Goal: Task Accomplishment & Management: Manage account settings

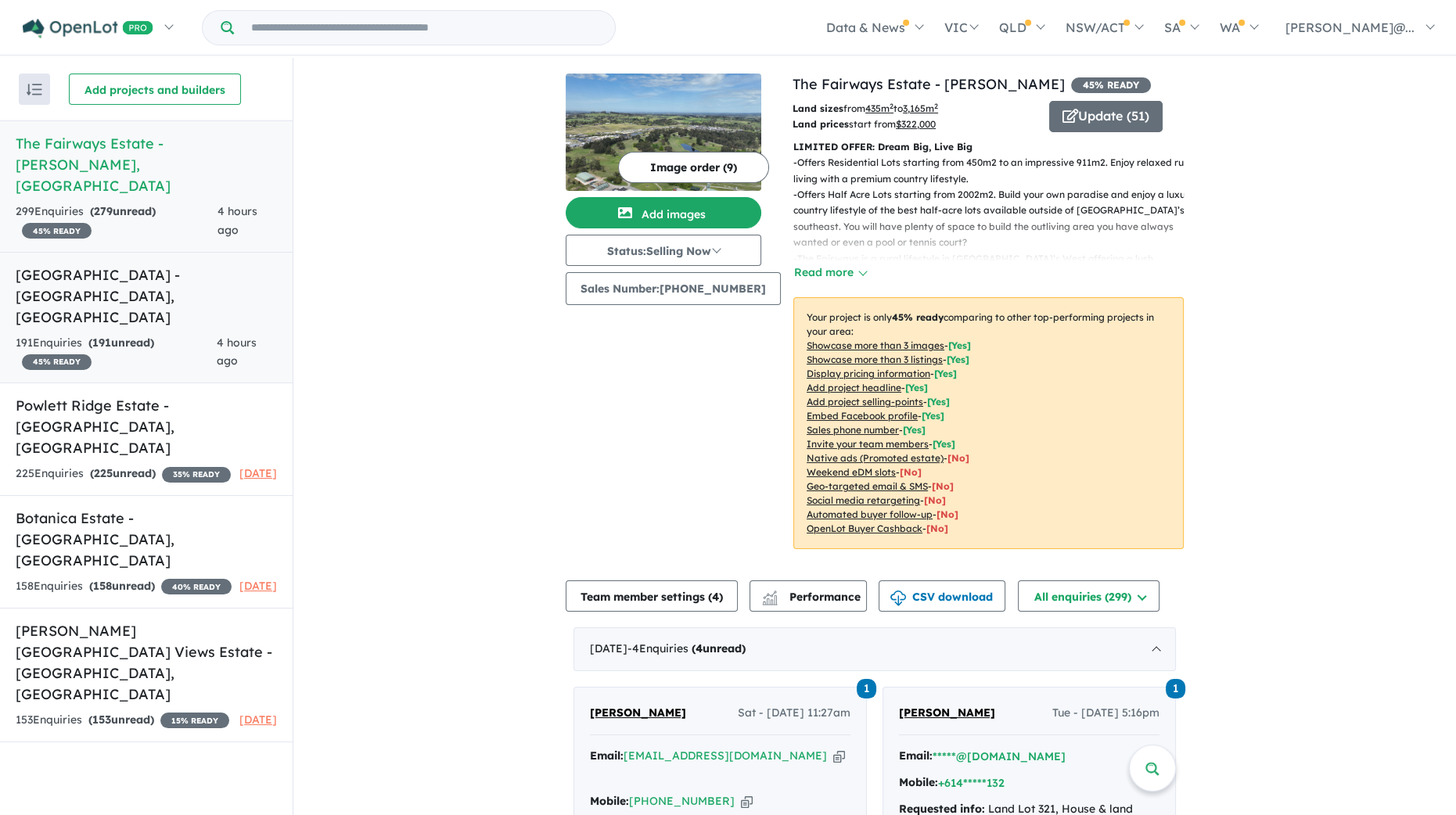
click at [141, 265] on h5 "[GEOGRAPHIC_DATA] - [GEOGRAPHIC_DATA][PERSON_NAME][GEOGRAPHIC_DATA]" at bounding box center [146, 296] width 261 height 63
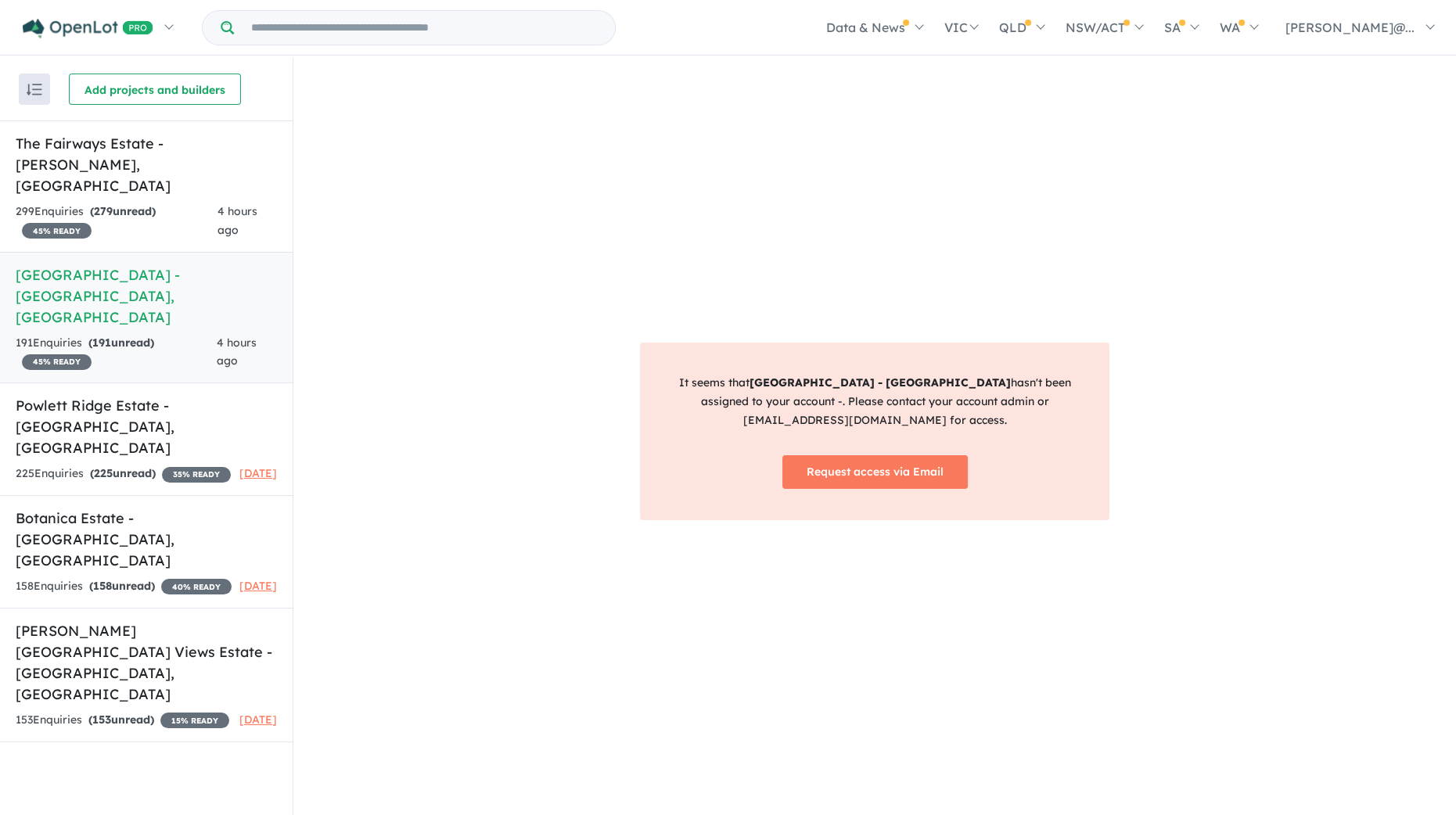
click at [141, 265] on h5 "[GEOGRAPHIC_DATA] - [GEOGRAPHIC_DATA][PERSON_NAME][GEOGRAPHIC_DATA]" at bounding box center [146, 296] width 261 height 63
click at [117, 395] on h5 "Powlett Ridge Estate - [GEOGRAPHIC_DATA] , [GEOGRAPHIC_DATA]" at bounding box center [146, 427] width 261 height 63
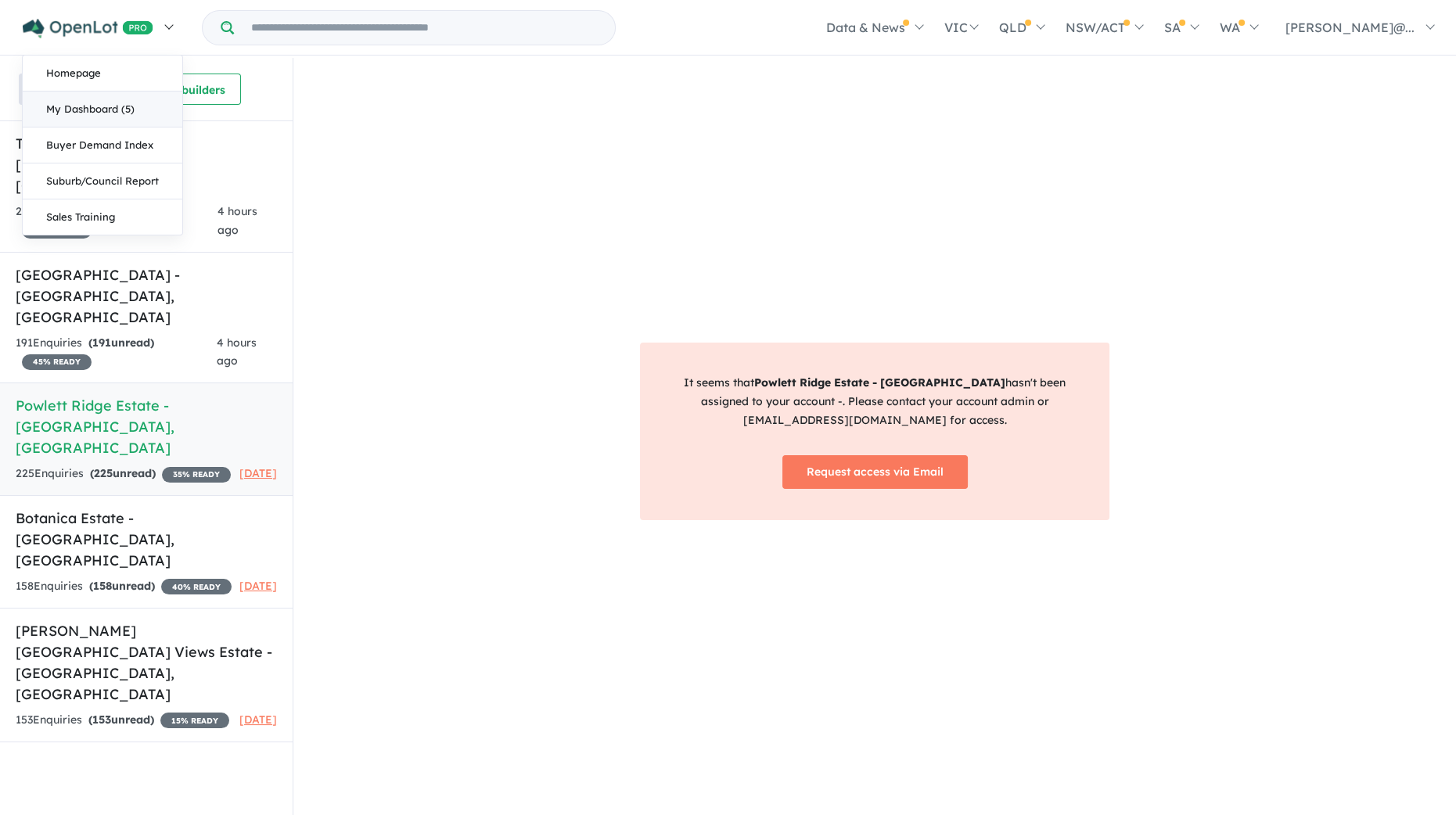
click at [90, 103] on link "My Dashboard (5)" at bounding box center [102, 110] width 160 height 36
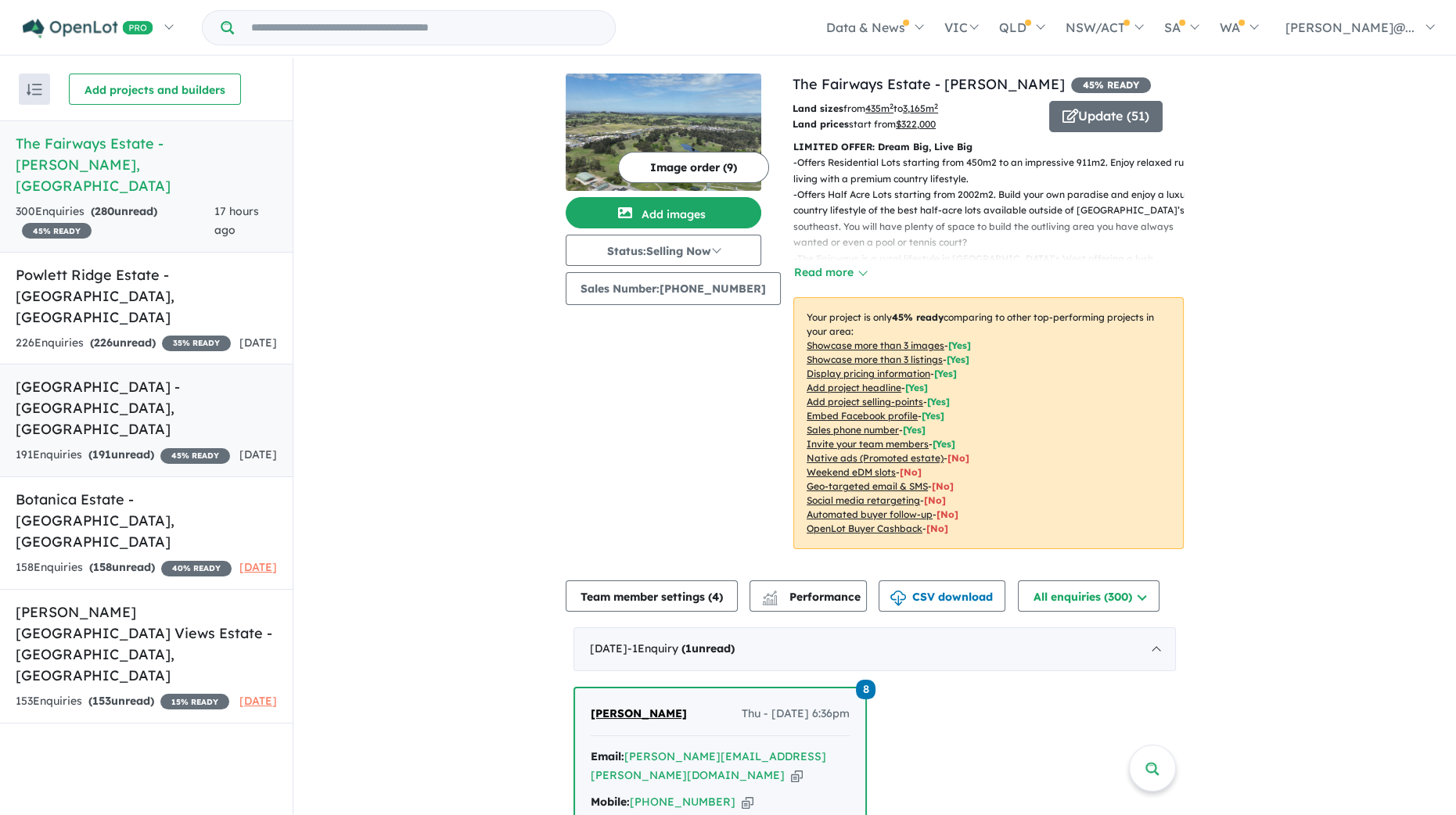
click at [170, 376] on h5 "[GEOGRAPHIC_DATA] - [GEOGRAPHIC_DATA][PERSON_NAME][GEOGRAPHIC_DATA]" at bounding box center [146, 408] width 261 height 63
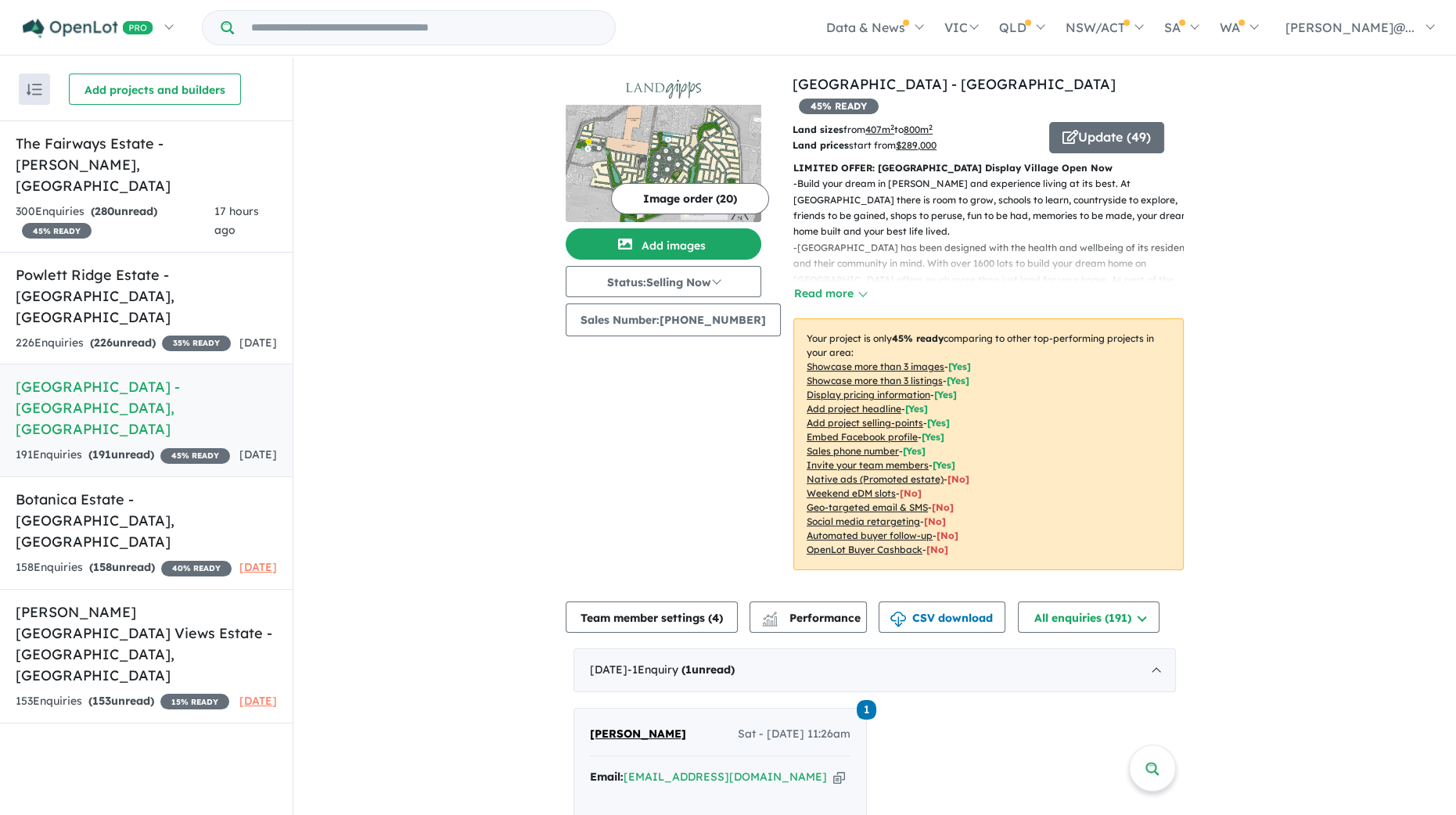
scroll to position [293, 0]
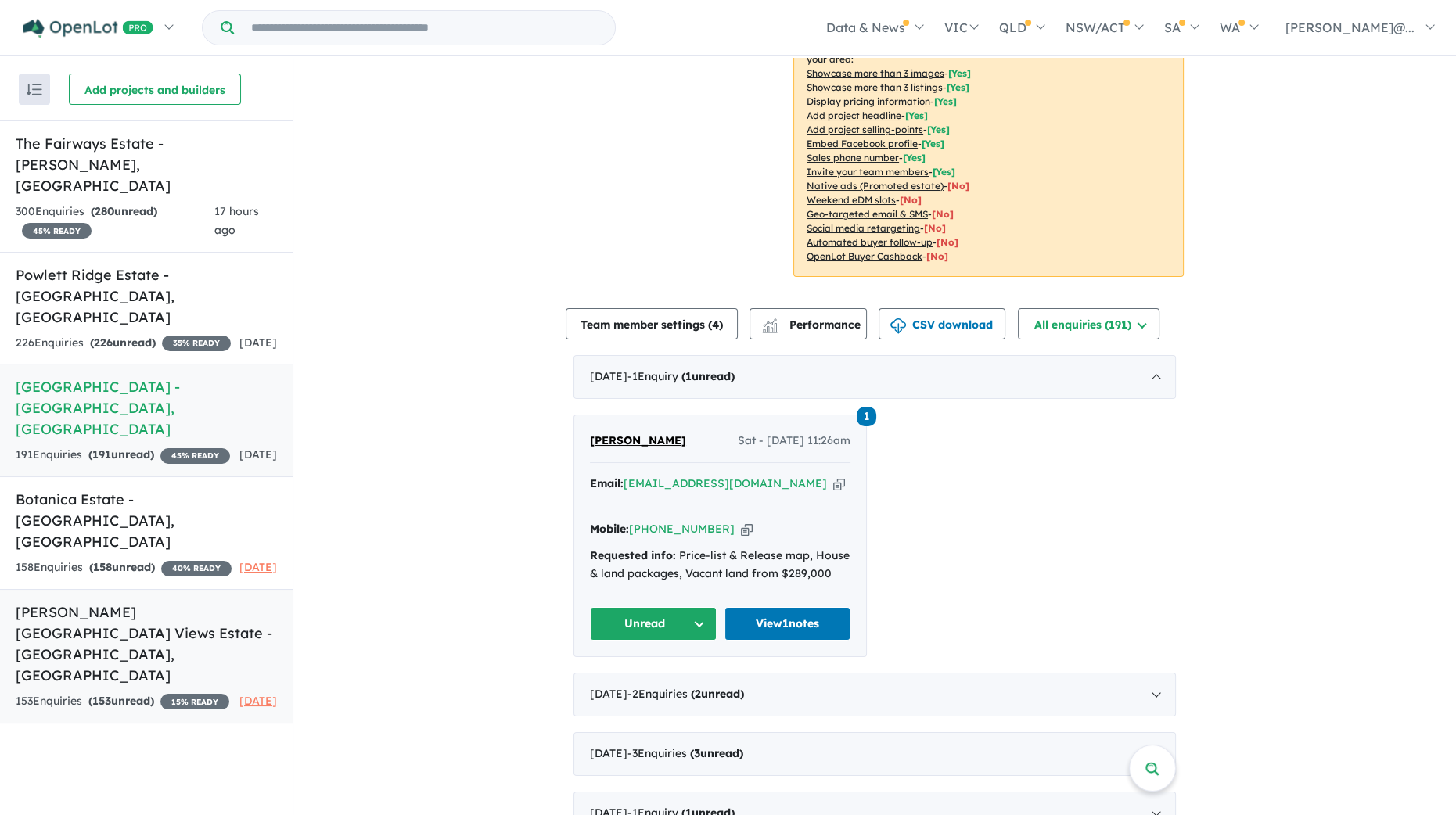
click at [117, 602] on h5 "Brandy Creek Views Estate - Warragul , VIC" at bounding box center [146, 643] width 261 height 84
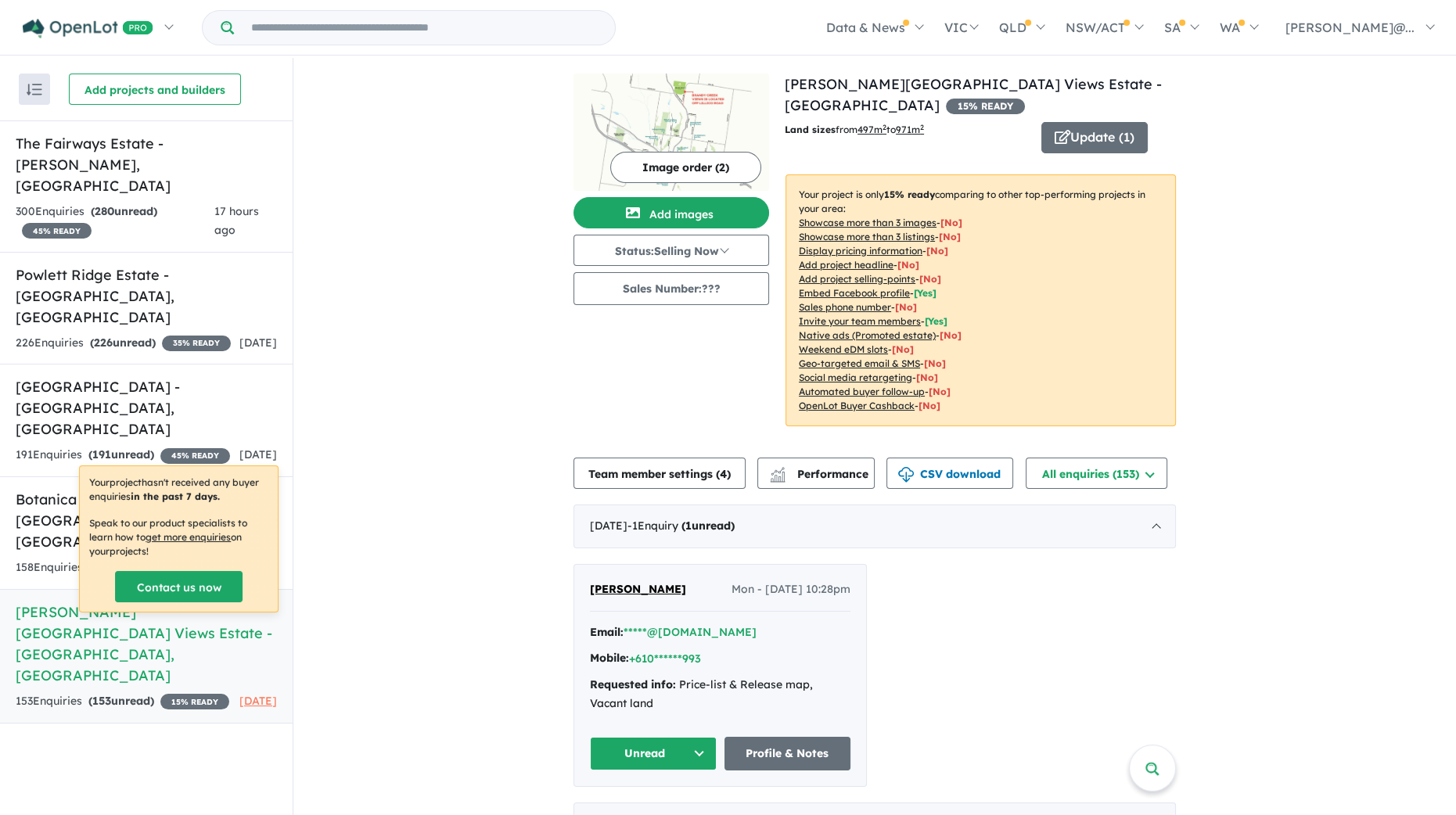
click at [669, 112] on img at bounding box center [671, 132] width 196 height 117
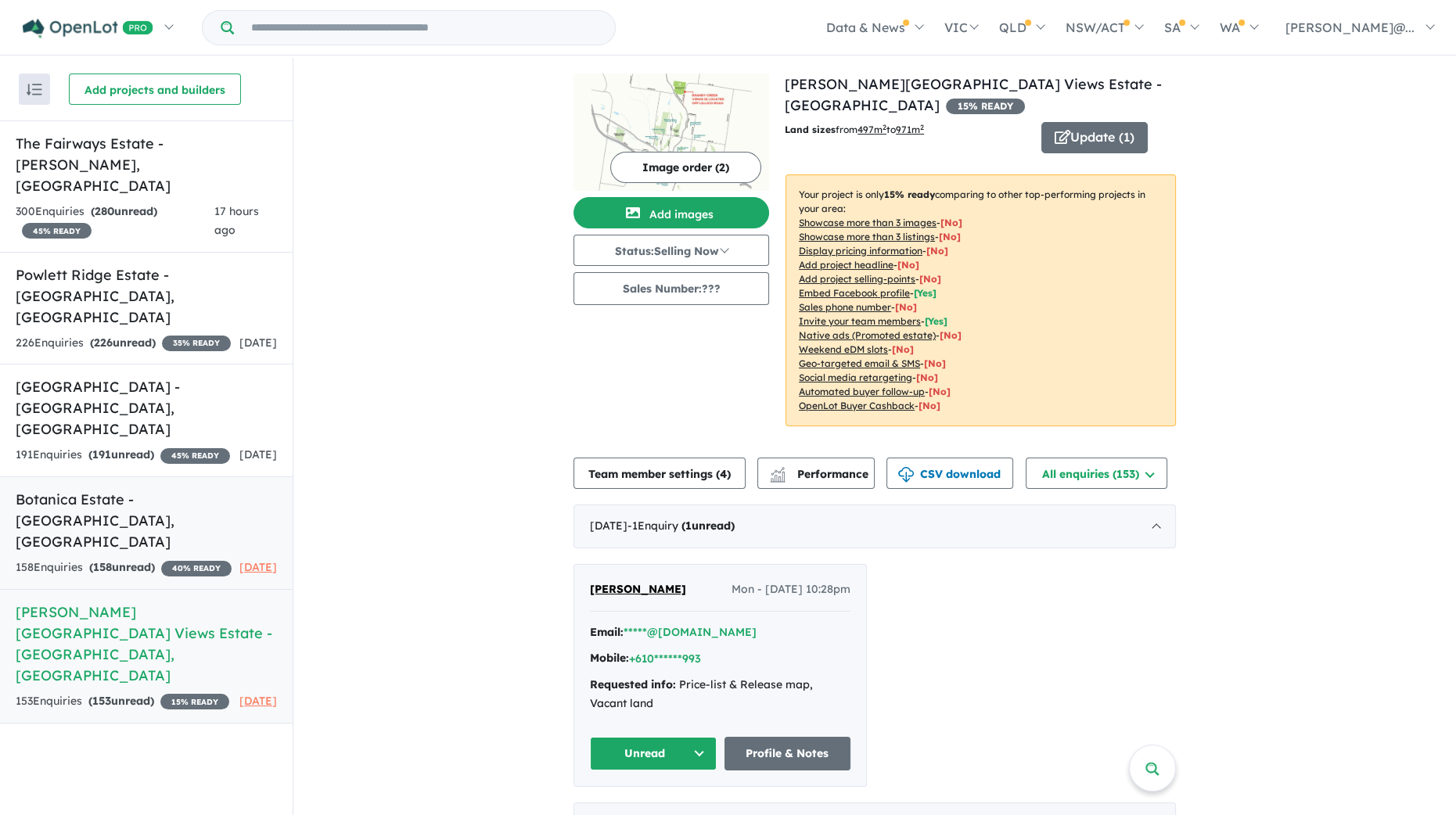
click at [99, 489] on h5 "Botanica Estate - Korumburra , VIC" at bounding box center [146, 521] width 261 height 63
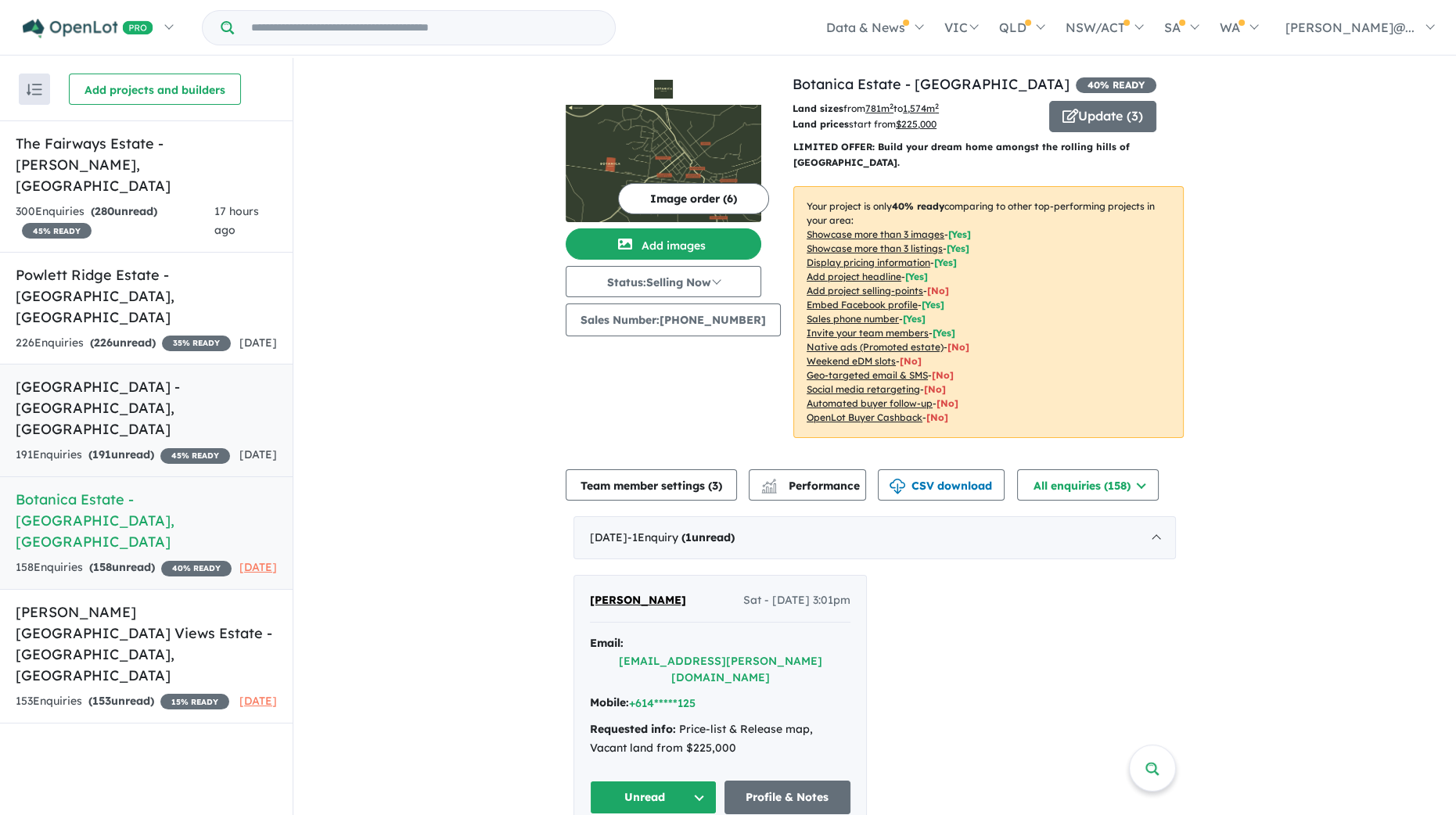
click at [122, 376] on h5 "[GEOGRAPHIC_DATA] - [GEOGRAPHIC_DATA][PERSON_NAME][GEOGRAPHIC_DATA]" at bounding box center [146, 408] width 261 height 63
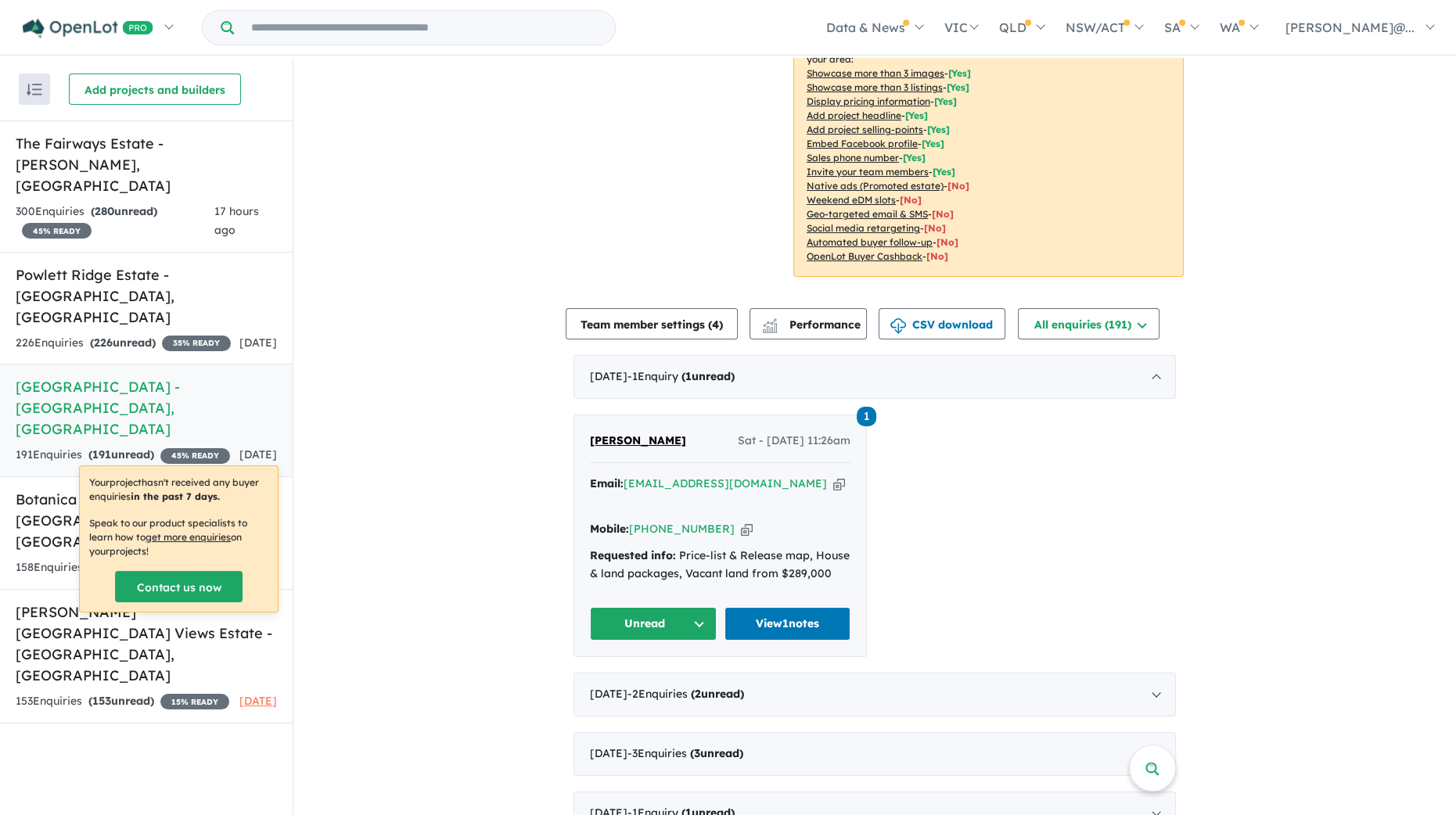
scroll to position [391, 0]
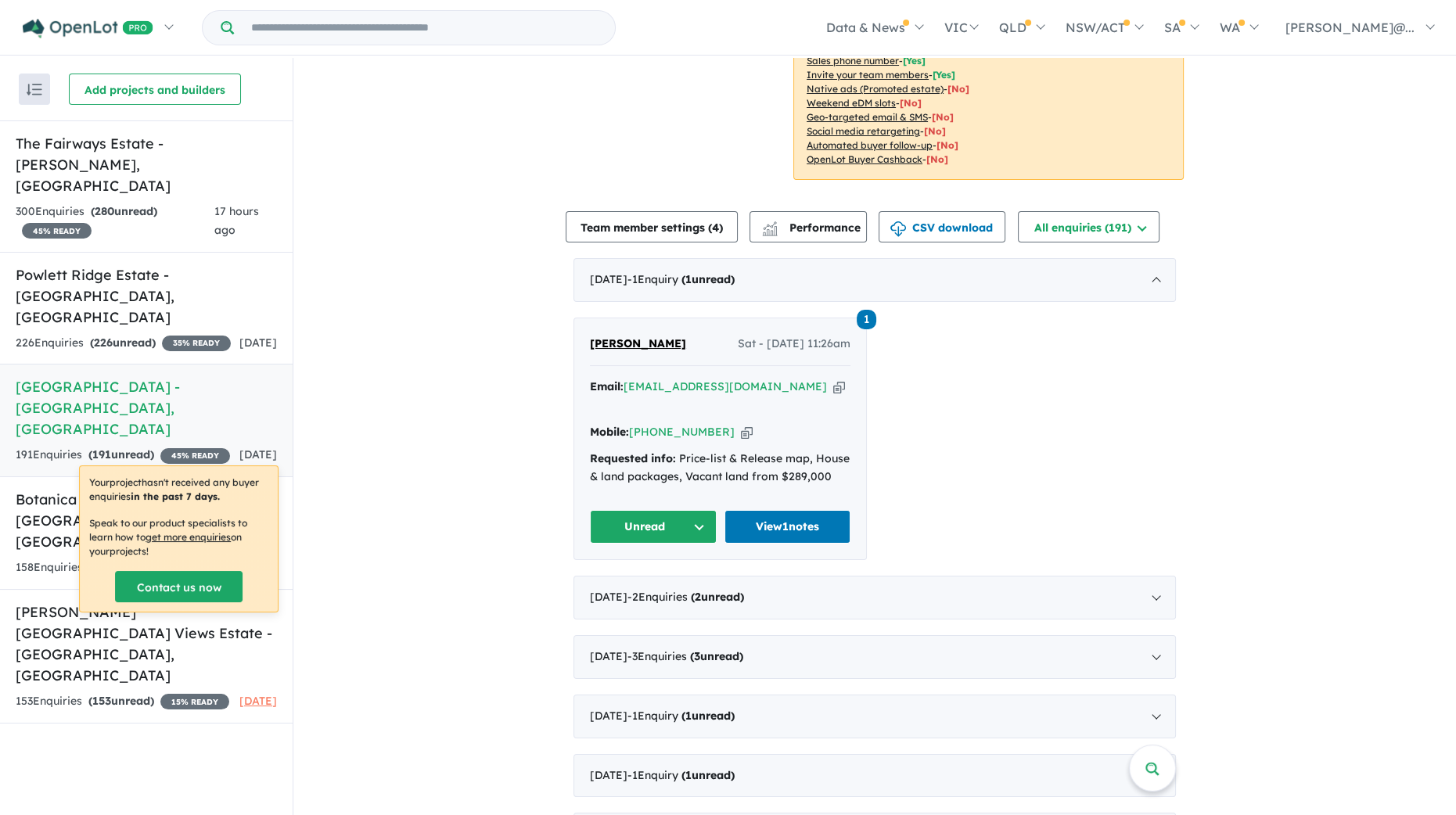
click at [610, 336] on span "[PERSON_NAME]" at bounding box center [638, 343] width 97 height 14
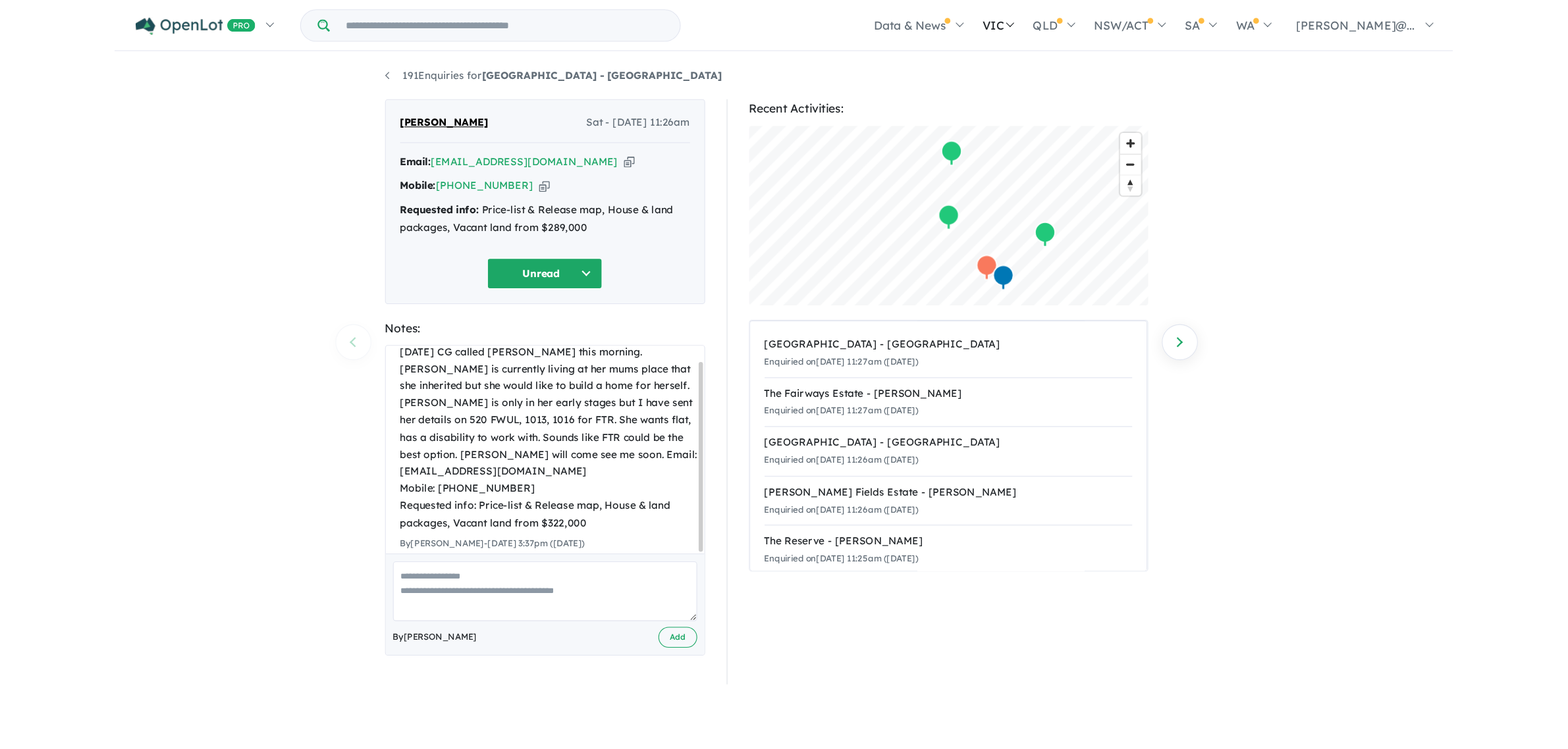
scroll to position [15, 0]
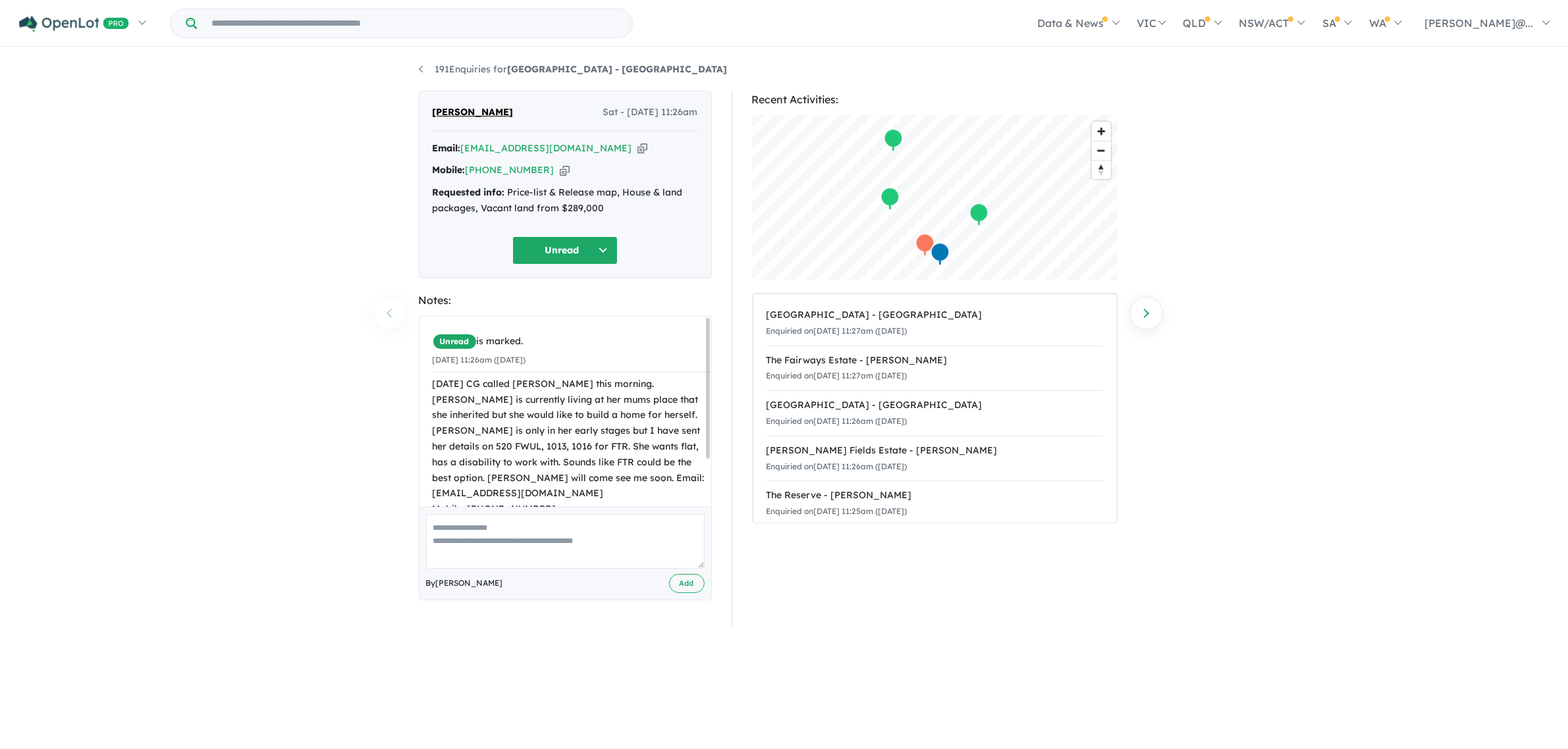
click at [477, 517] on textarea at bounding box center [565, 541] width 278 height 55
click at [581, 544] on textarea "**********" at bounding box center [565, 541] width 278 height 55
type textarea "**********"
click at [685, 580] on button "Add" at bounding box center [687, 583] width 36 height 19
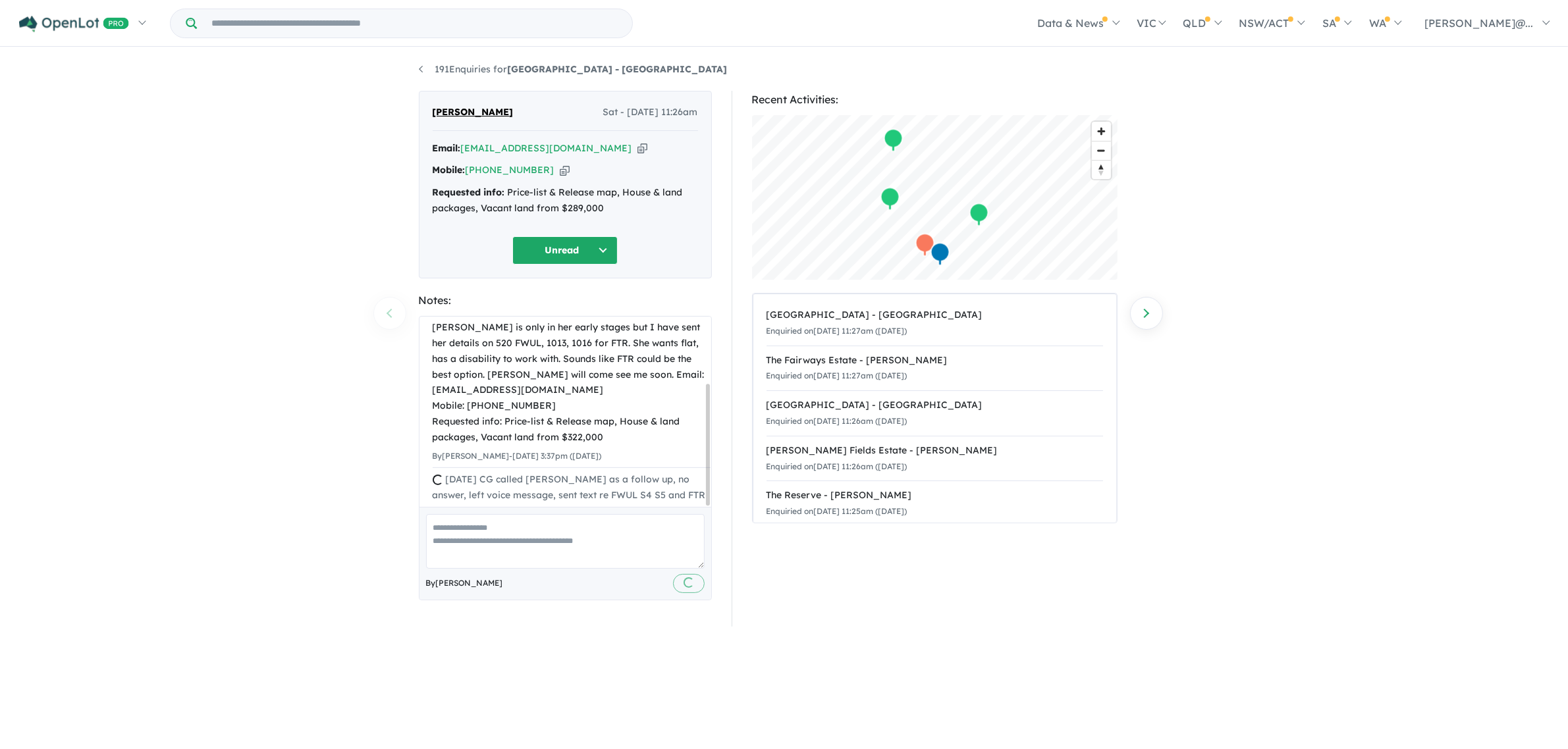
scroll to position [63, 0]
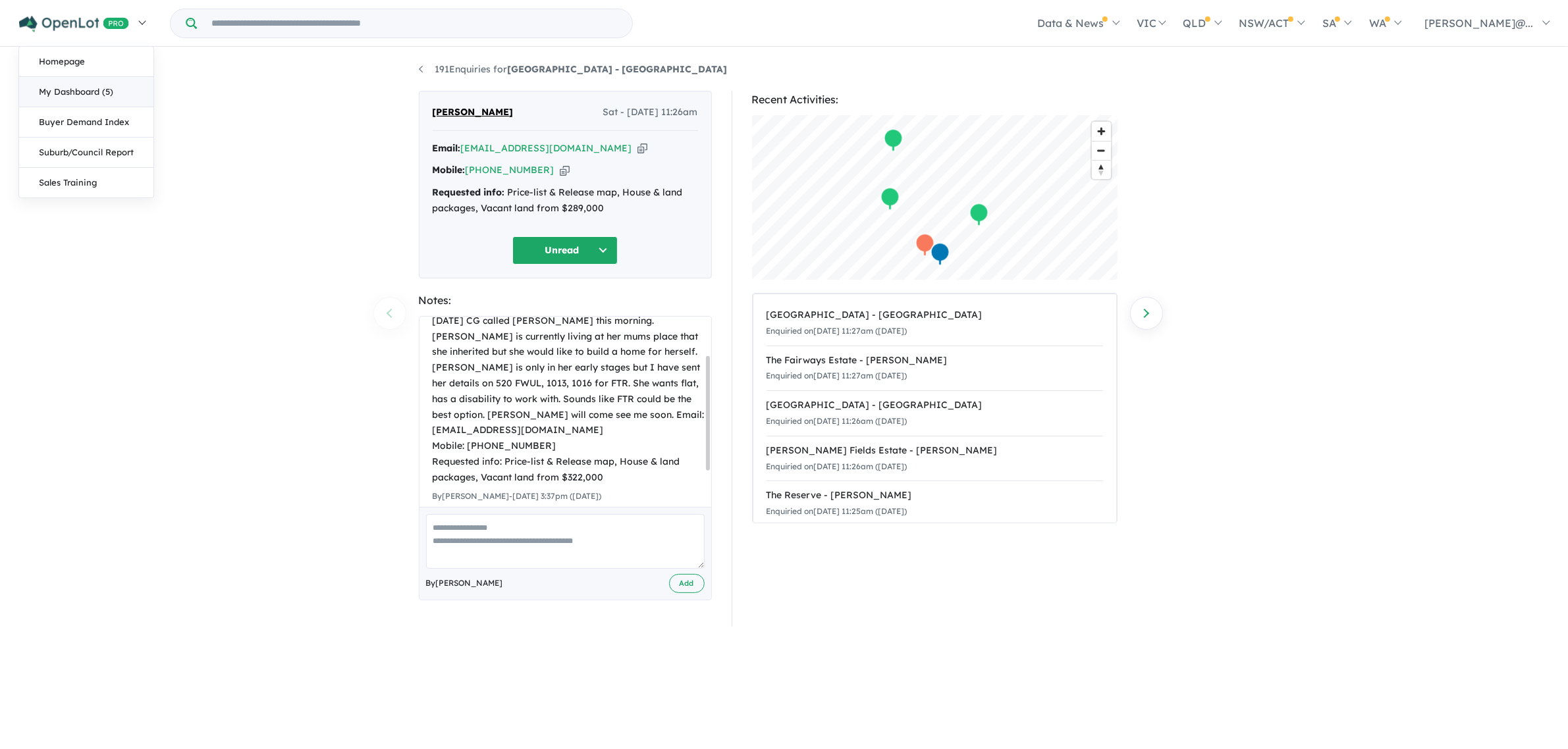
click at [89, 94] on link "My Dashboard (5)" at bounding box center [86, 92] width 134 height 30
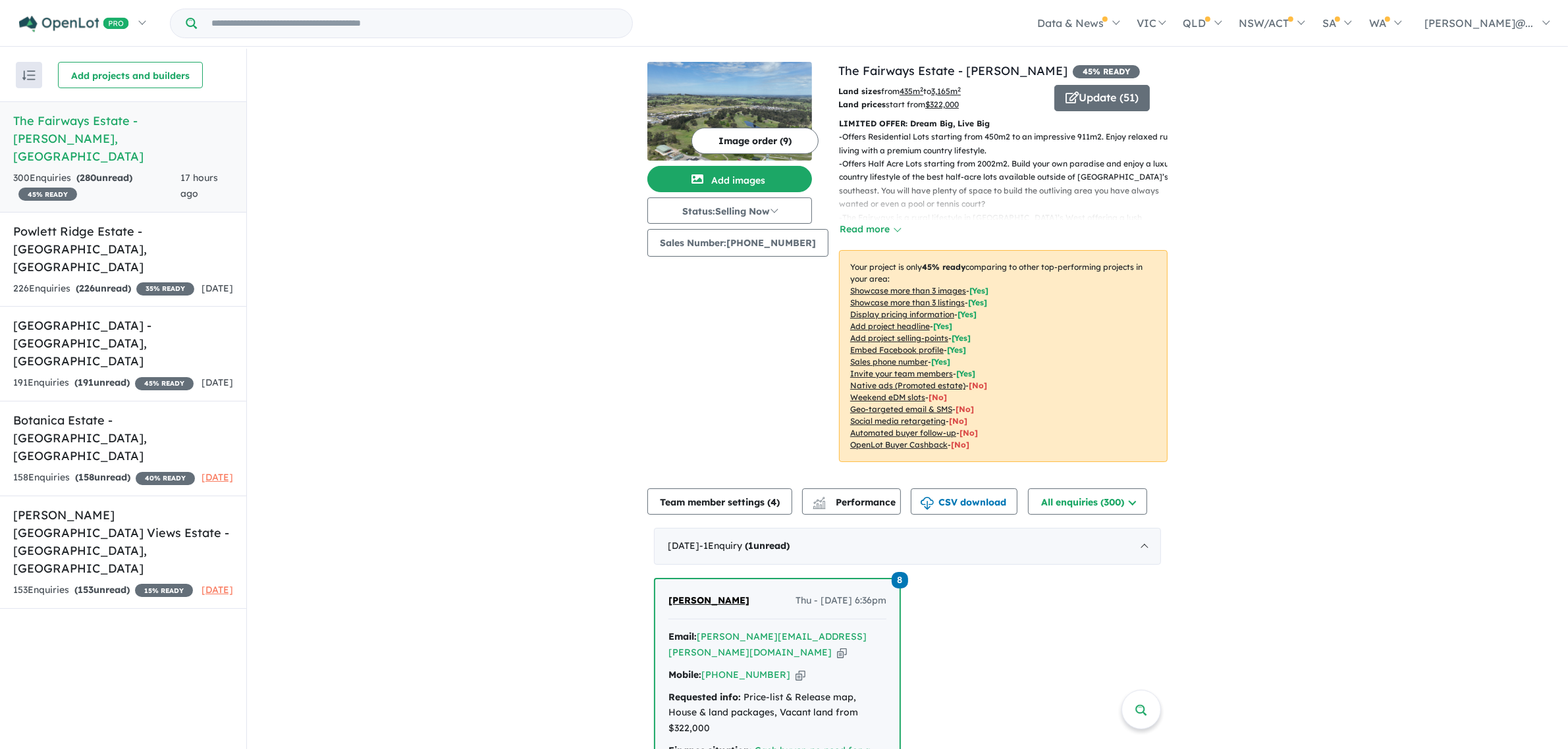
scroll to position [329, 0]
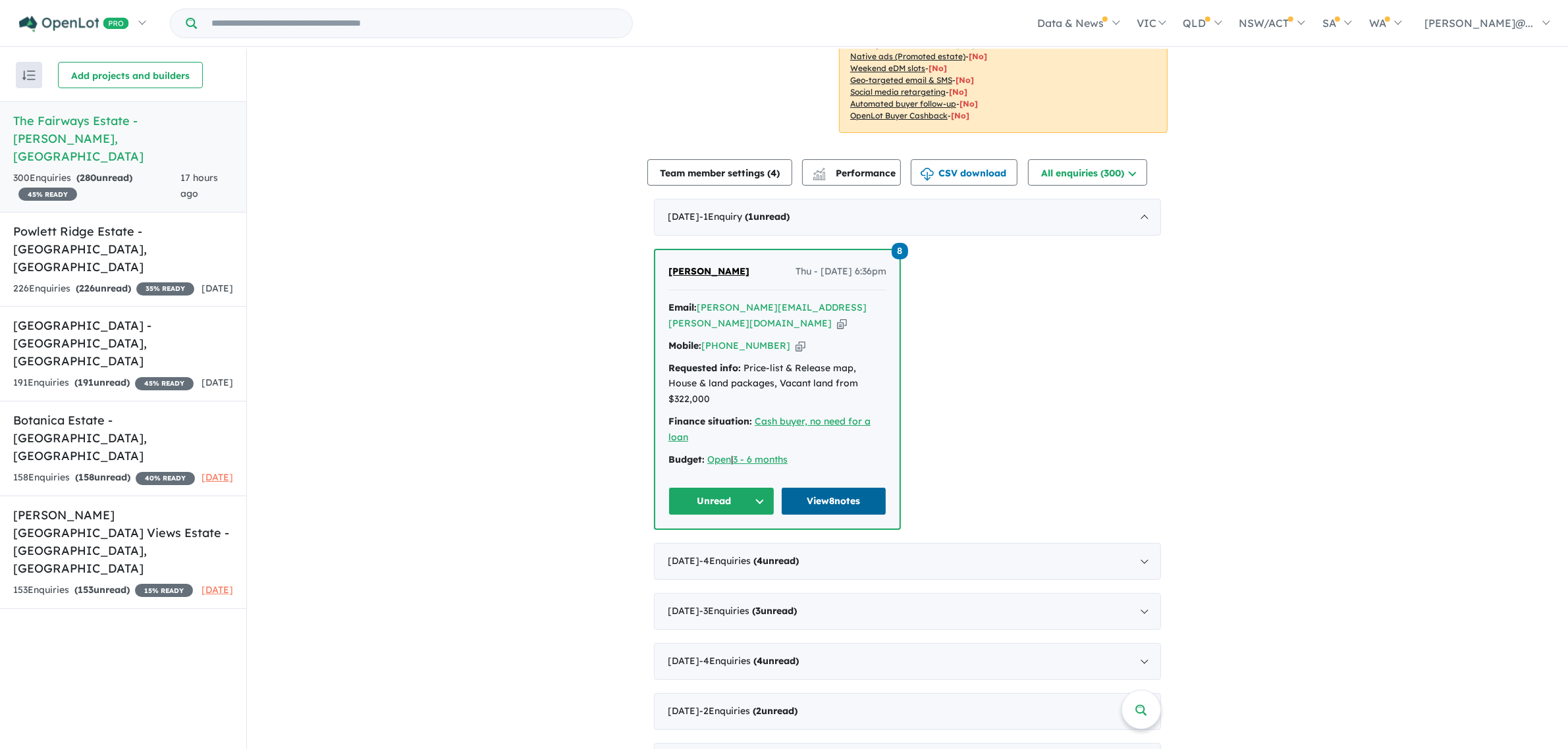
click at [827, 487] on link "View 8 notes" at bounding box center [834, 501] width 106 height 28
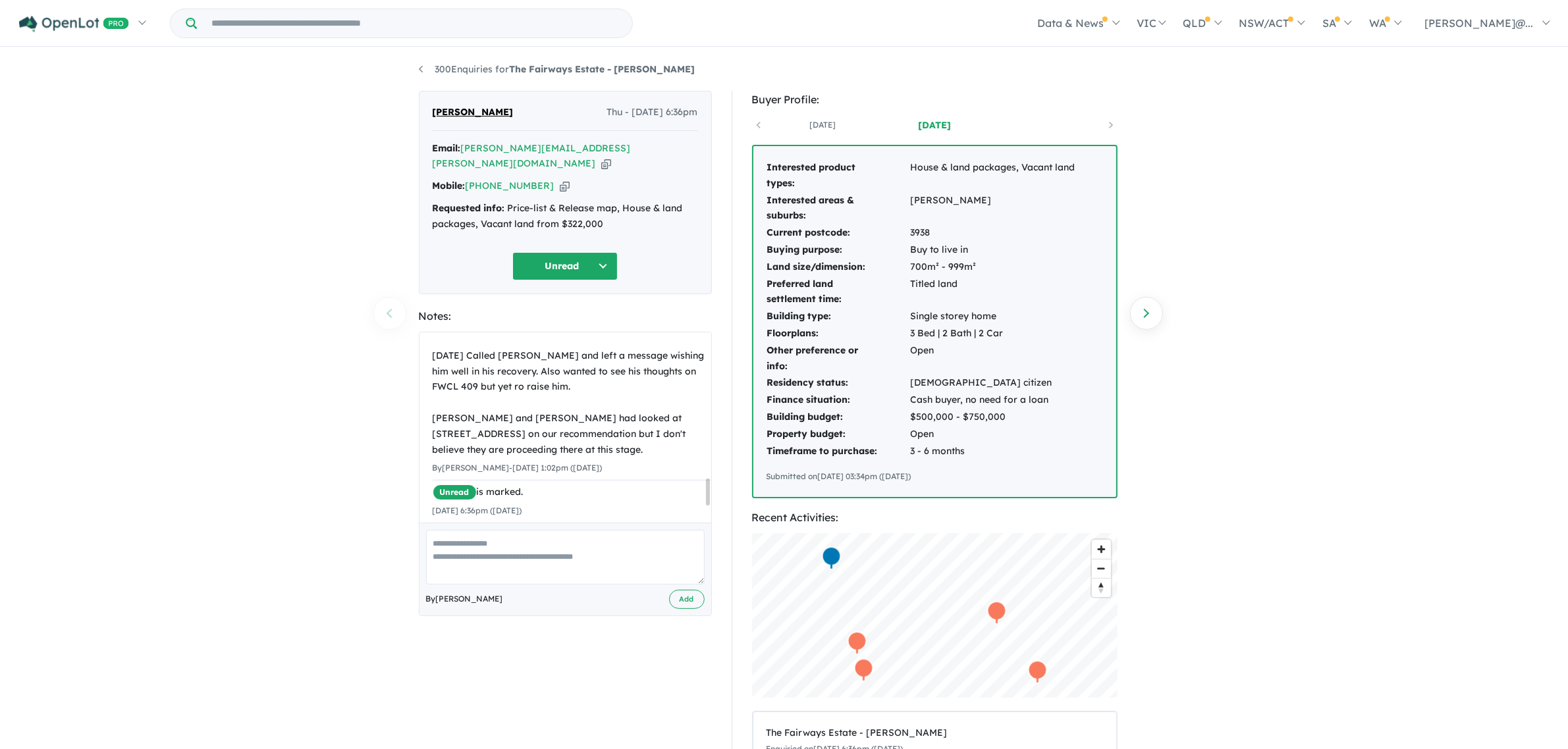
scroll to position [1161, 0]
drag, startPoint x: 463, startPoint y: 521, endPoint x: 291, endPoint y: 535, distance: 172.6
click at [462, 530] on textarea at bounding box center [565, 557] width 278 height 55
type textarea "**********"
click at [680, 590] on button "Add" at bounding box center [687, 599] width 36 height 19
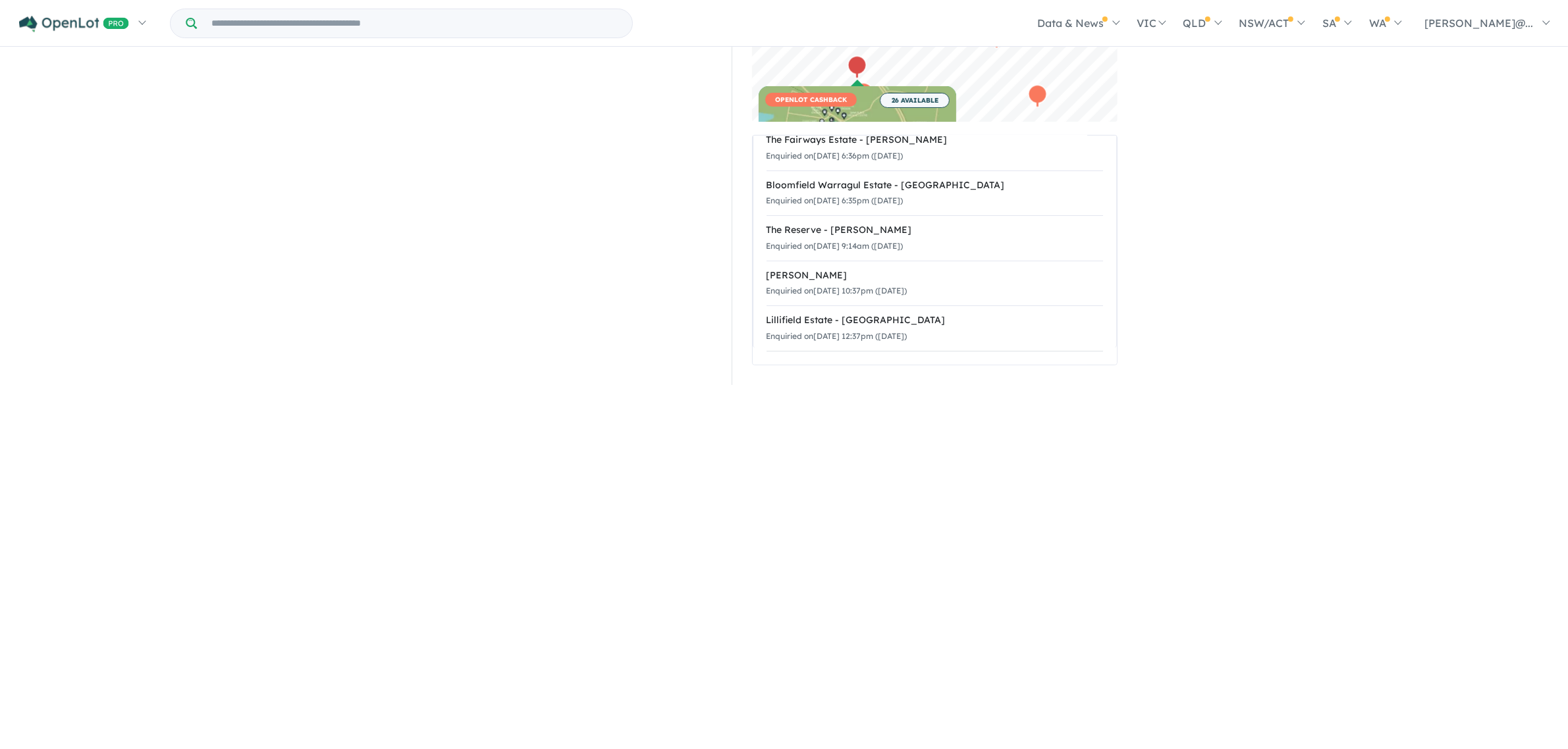
scroll to position [82, 0]
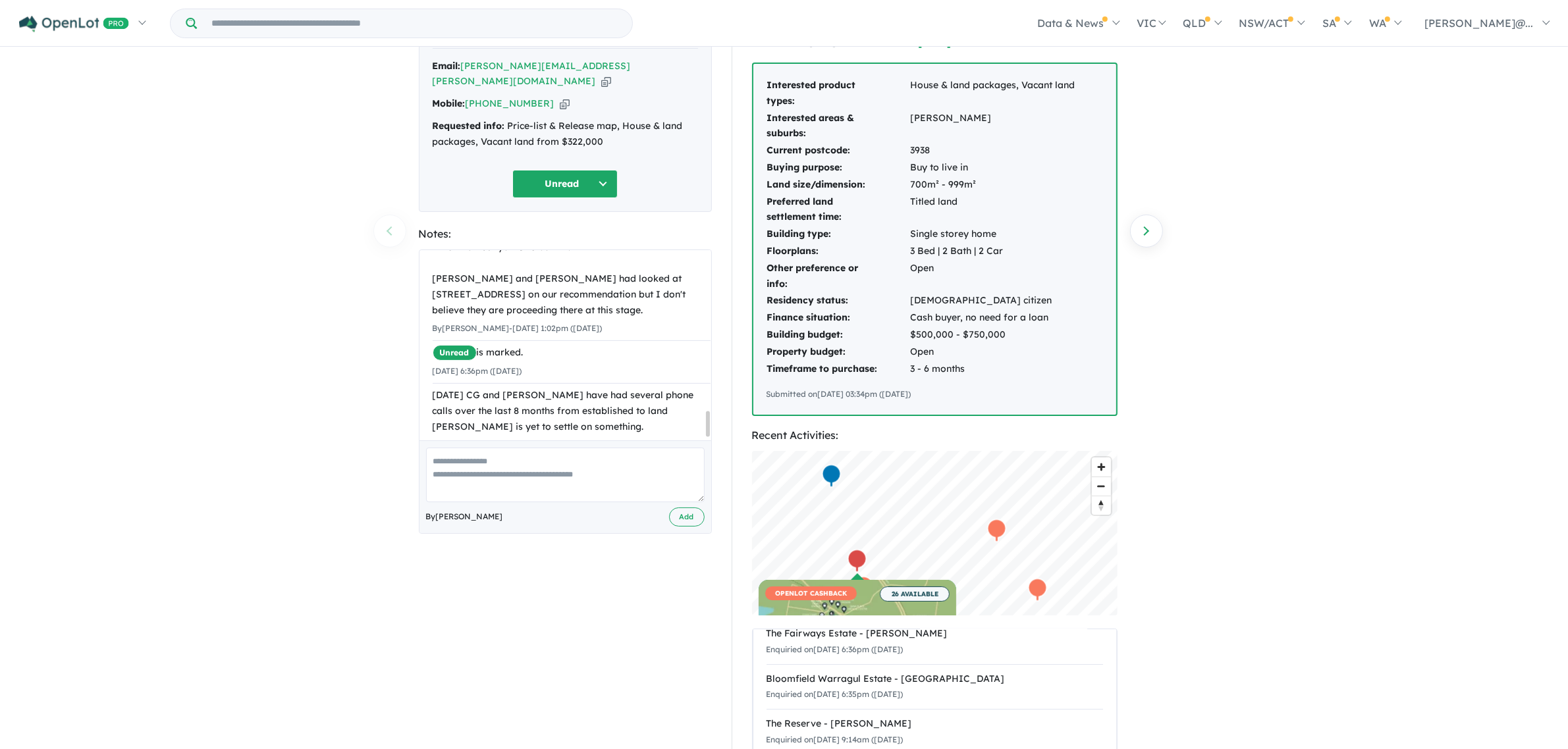
click at [480, 448] on textarea at bounding box center [565, 475] width 278 height 55
click at [485, 451] on textarea at bounding box center [565, 475] width 278 height 55
click at [543, 455] on textarea "**********" at bounding box center [565, 475] width 278 height 55
click at [577, 451] on textarea "**********" at bounding box center [565, 475] width 278 height 55
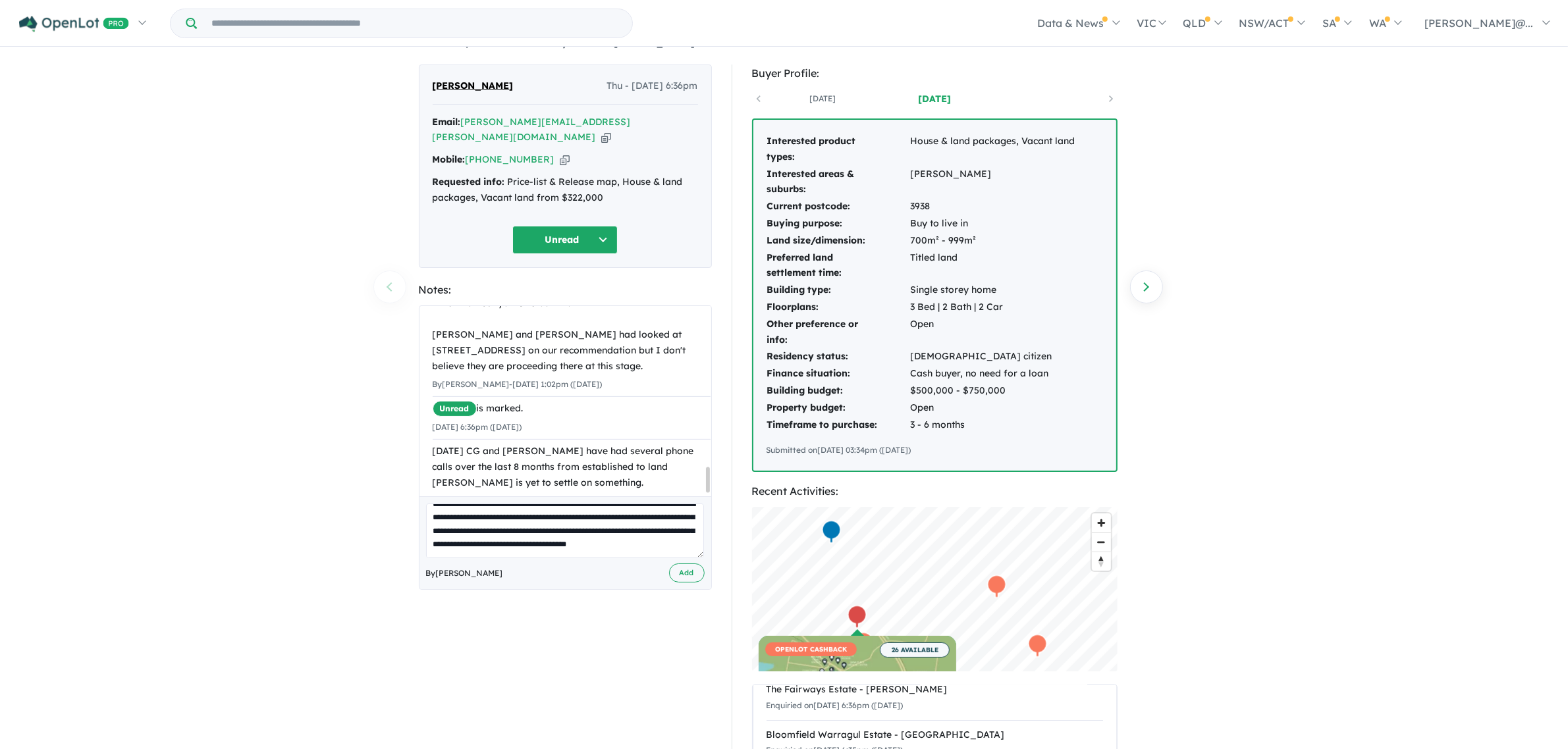
scroll to position [0, 0]
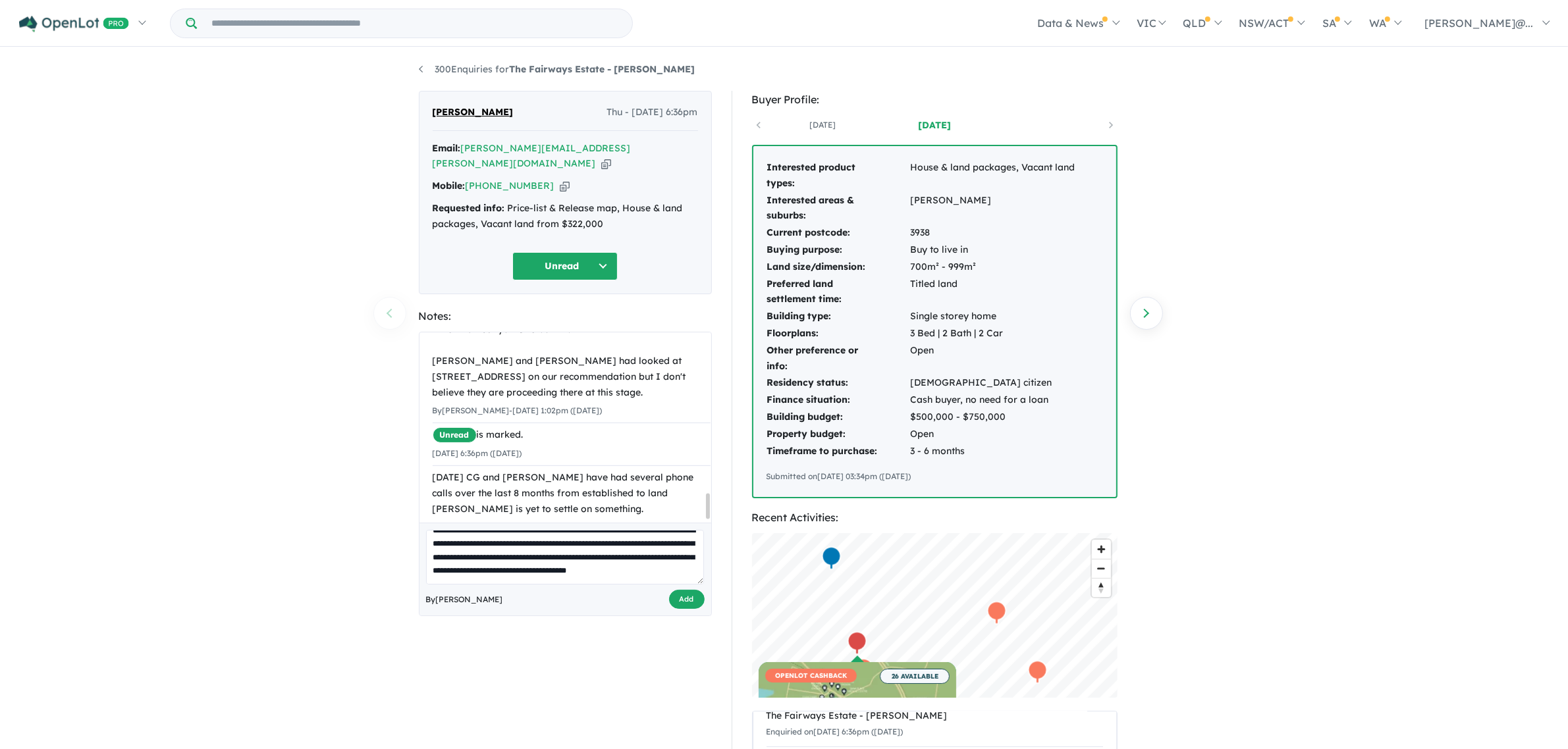
type textarea "**********"
click at [672, 590] on button "Add" at bounding box center [687, 599] width 36 height 19
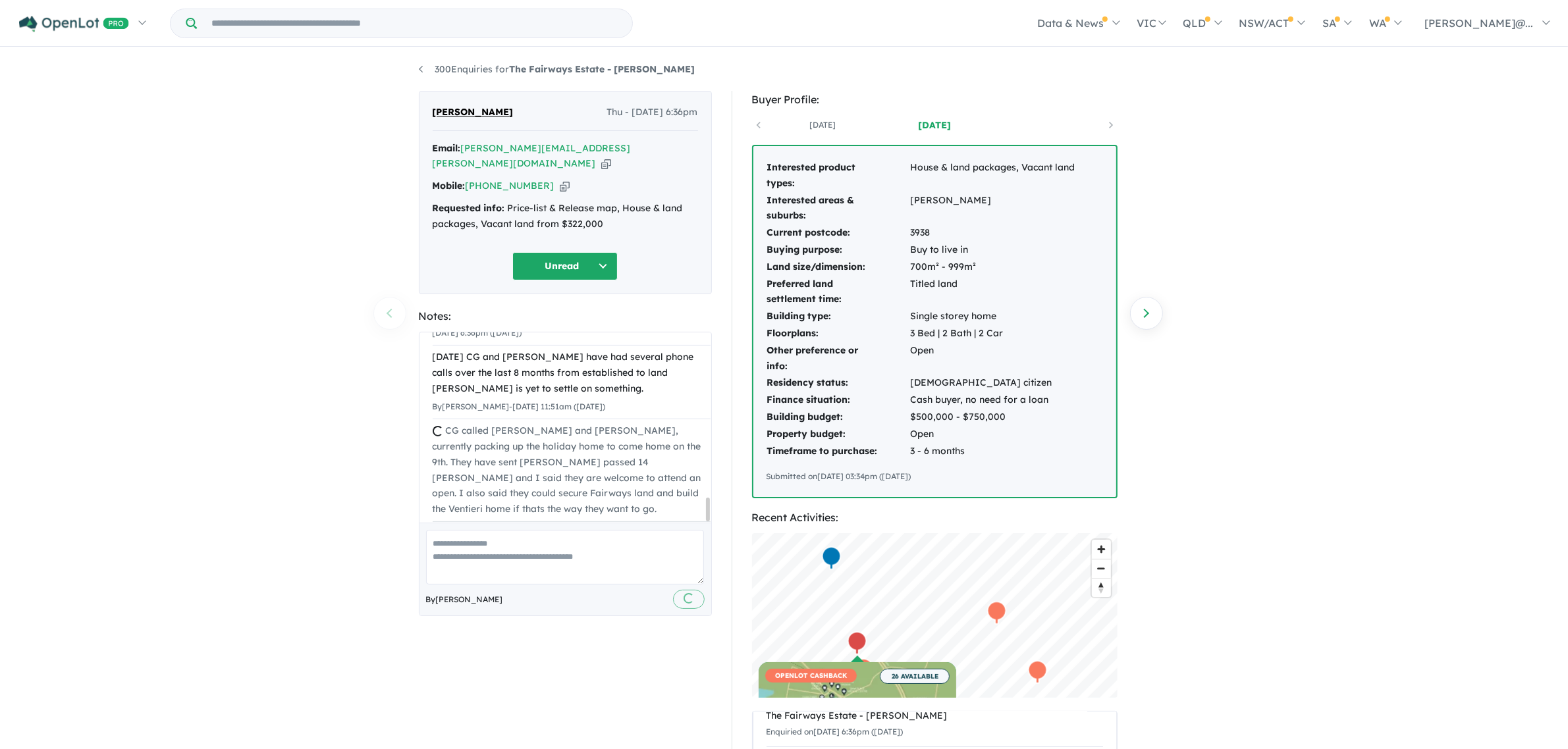
scroll to position [1236, 0]
